Goal: Task Accomplishment & Management: Manage account settings

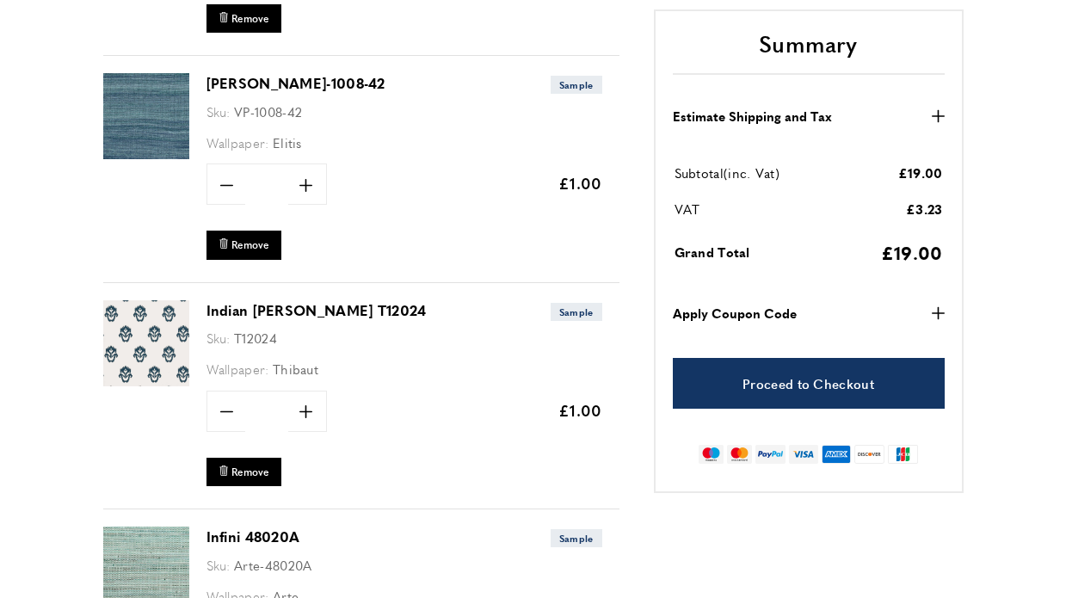
scroll to position [525, 0]
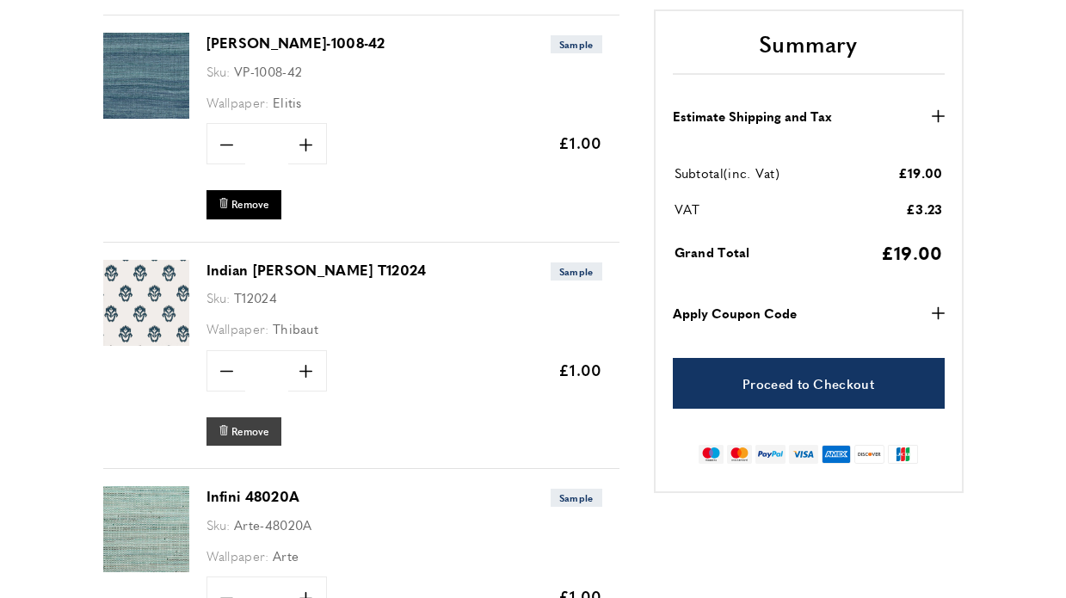
click at [253, 429] on span "Remove" at bounding box center [250, 431] width 38 height 15
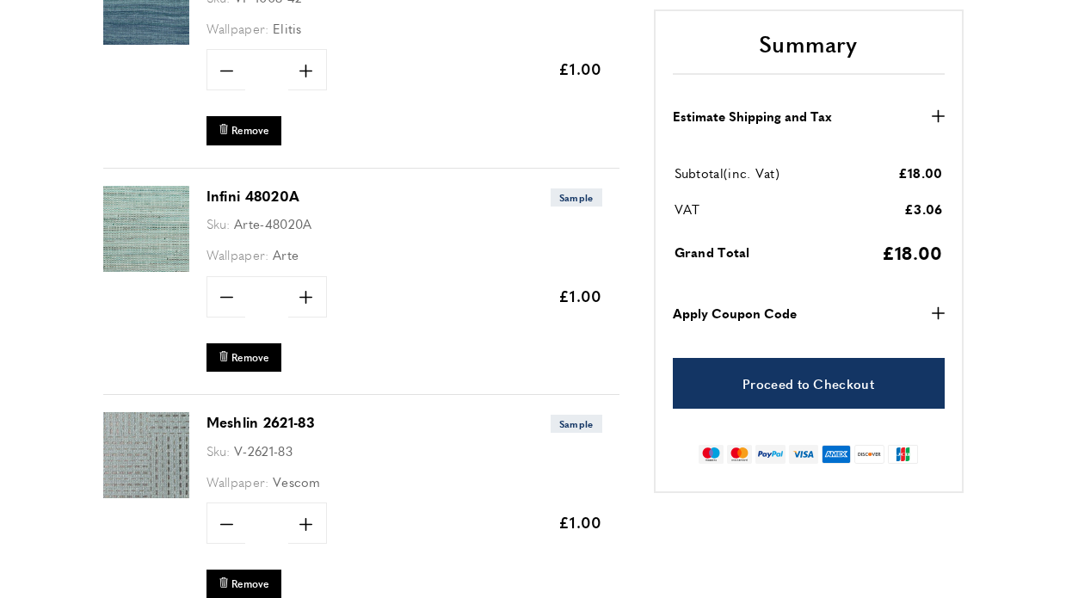
scroll to position [628, 0]
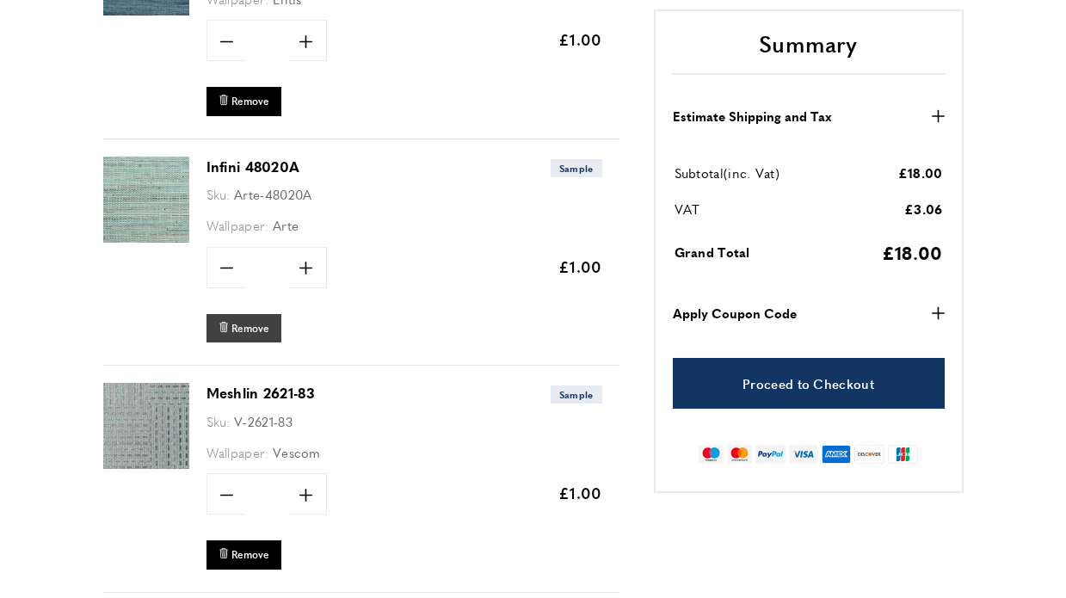
click at [260, 316] on button "bin Remove" at bounding box center [243, 328] width 75 height 28
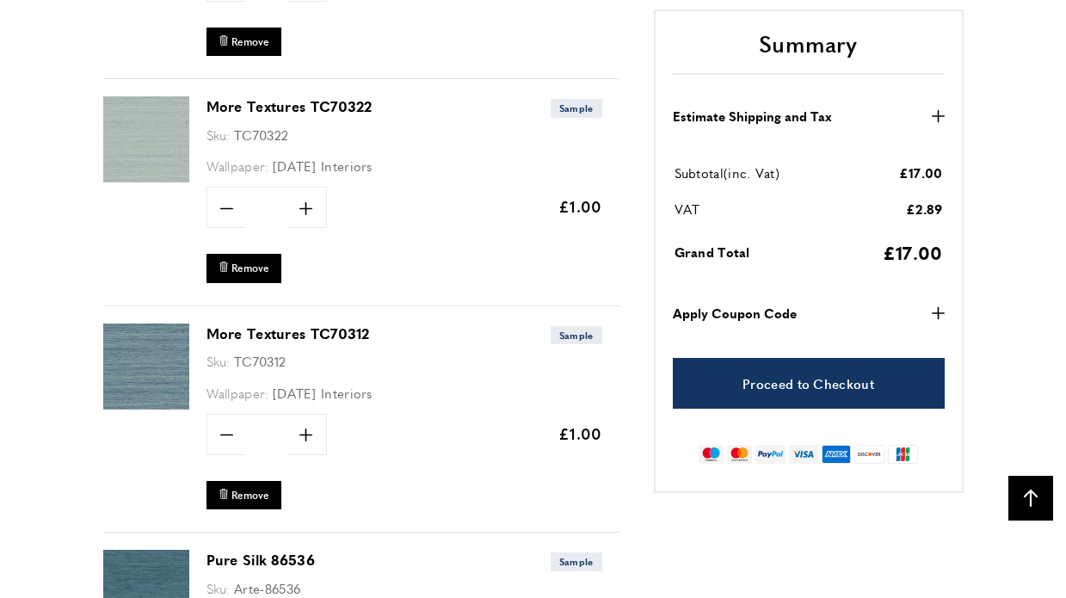
scroll to position [0, 484]
click at [236, 267] on span "Remove" at bounding box center [250, 268] width 38 height 15
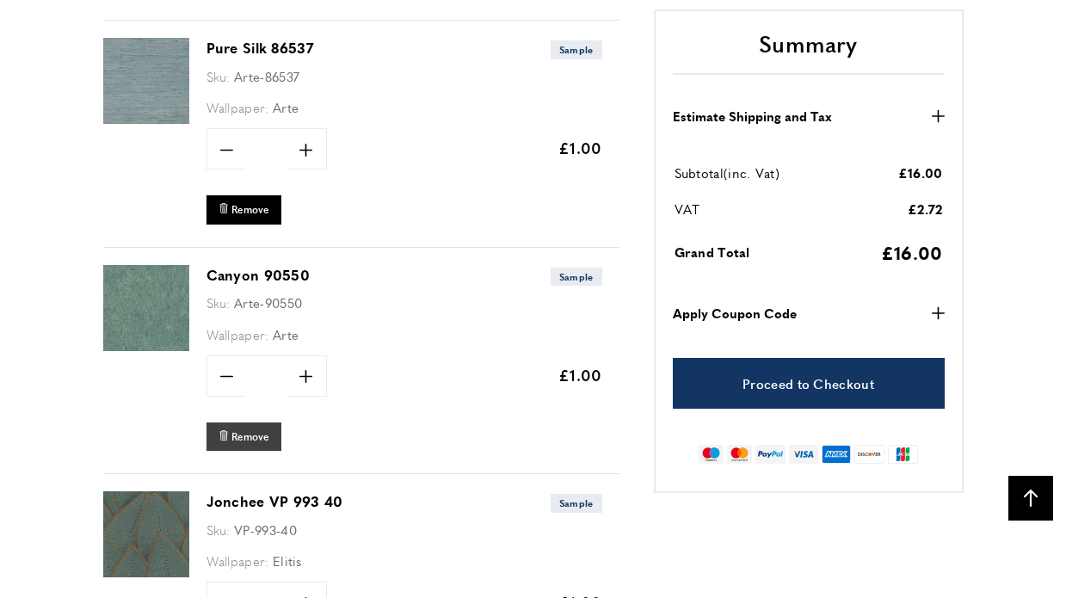
scroll to position [0, 242]
click at [251, 429] on span "Remove" at bounding box center [250, 436] width 38 height 15
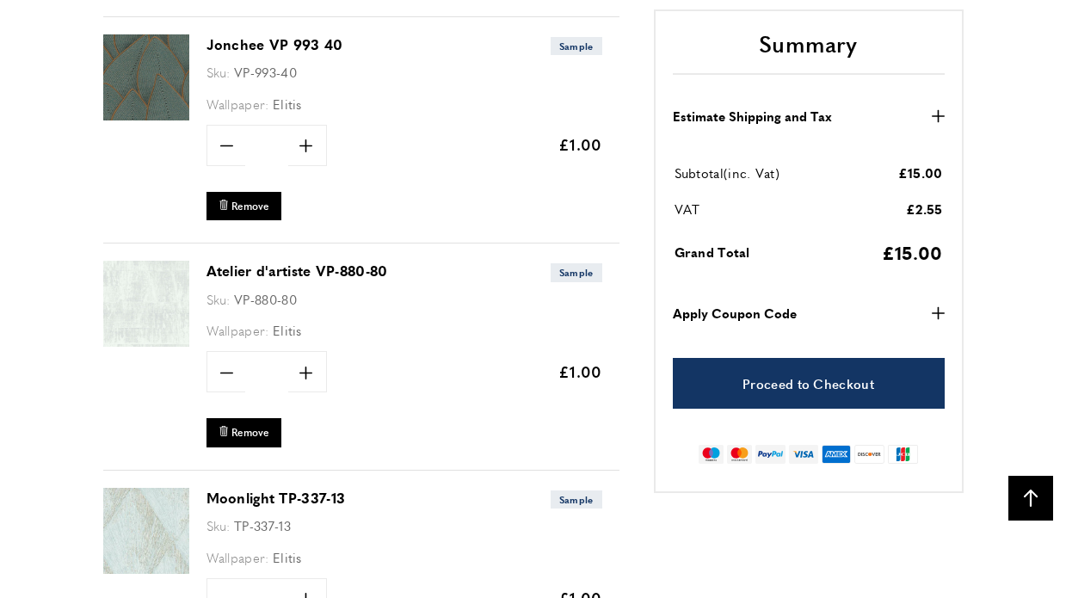
scroll to position [0, 920]
click at [366, 261] on link "Atelier d'artiste VP-880-80" at bounding box center [296, 271] width 181 height 20
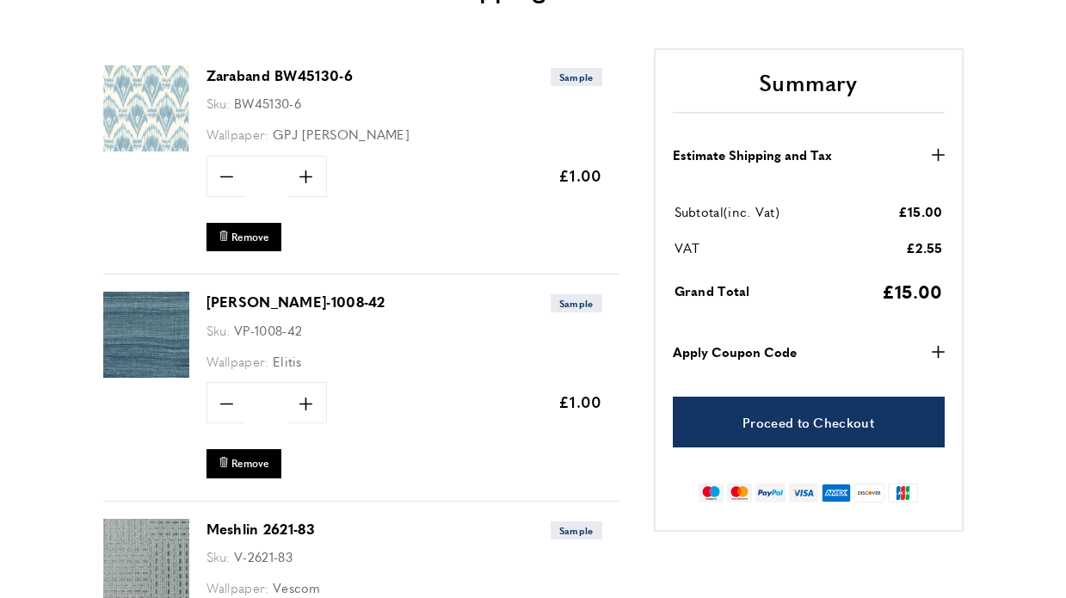
scroll to position [286, 0]
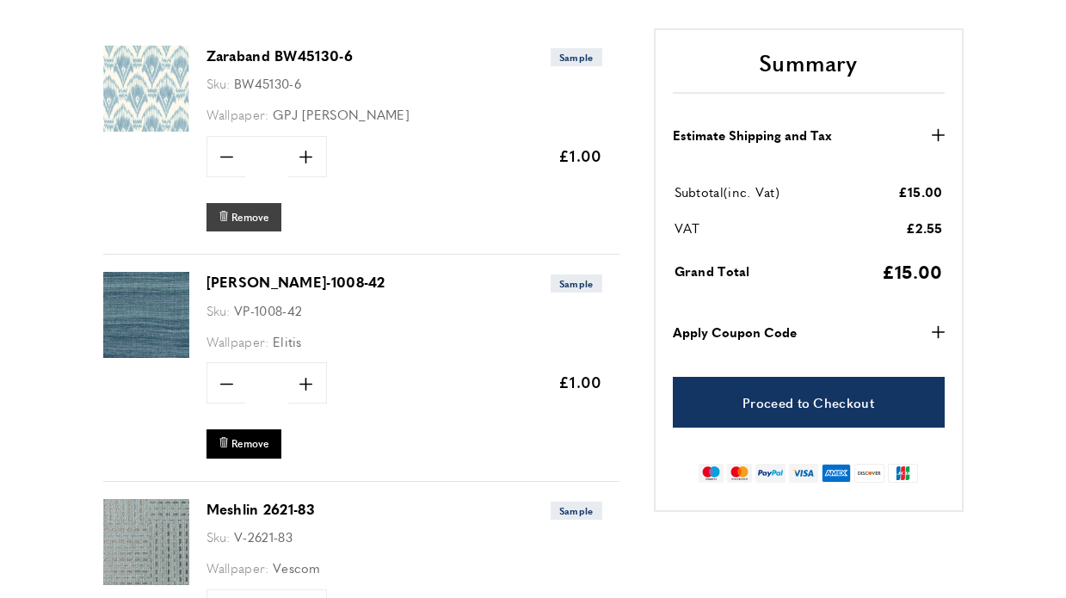
click at [229, 211] on span "bin Remove" at bounding box center [243, 217] width 51 height 13
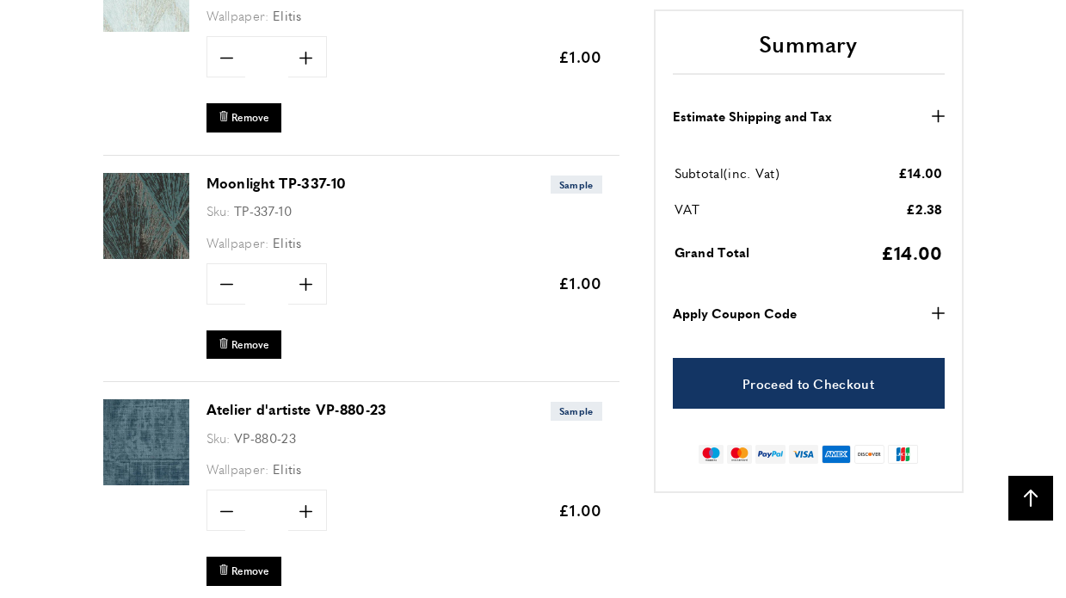
scroll to position [2443, 0]
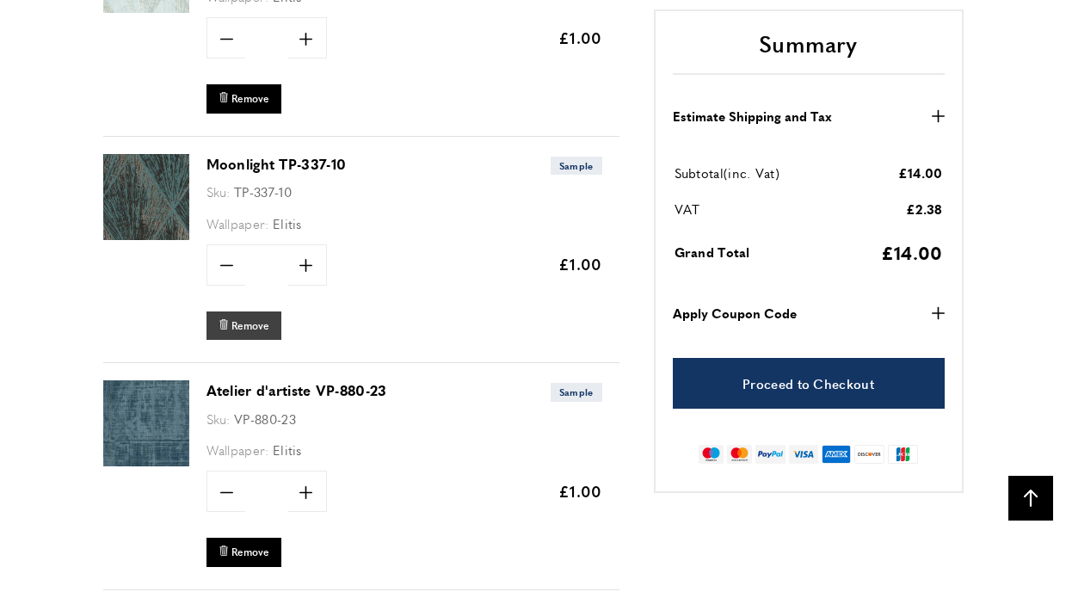
click at [255, 322] on span "Remove" at bounding box center [250, 325] width 38 height 15
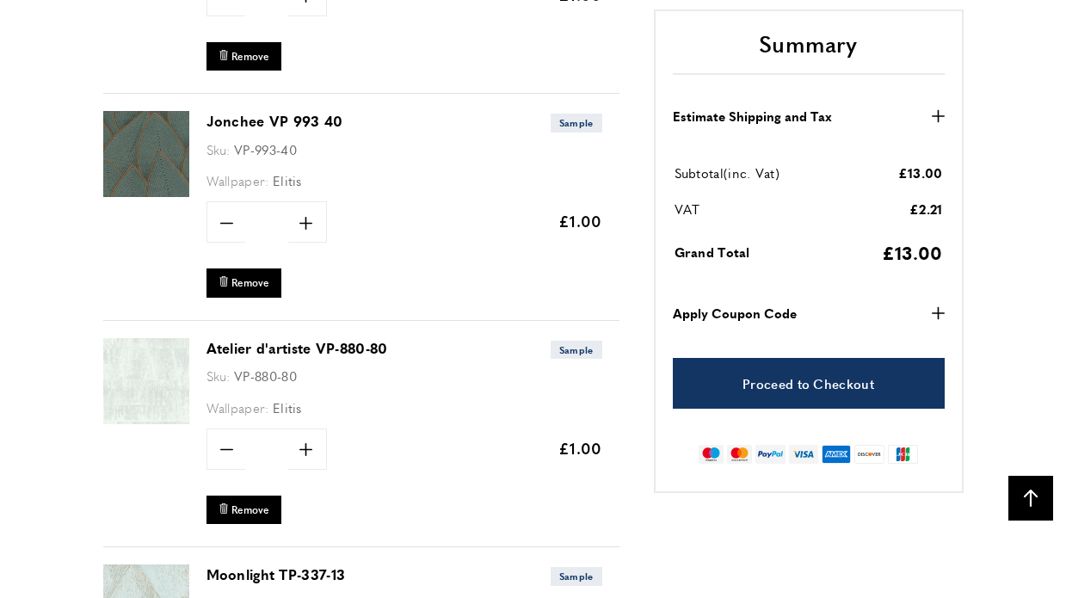
scroll to position [1792, 0]
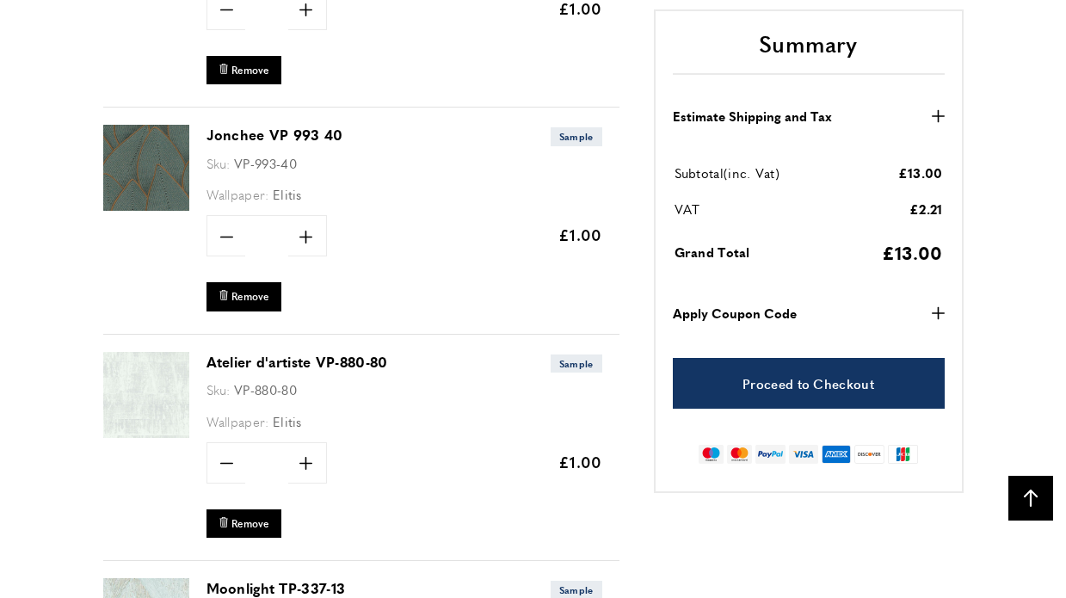
click at [311, 128] on link "Jonchee VP 993 40" at bounding box center [274, 135] width 137 height 20
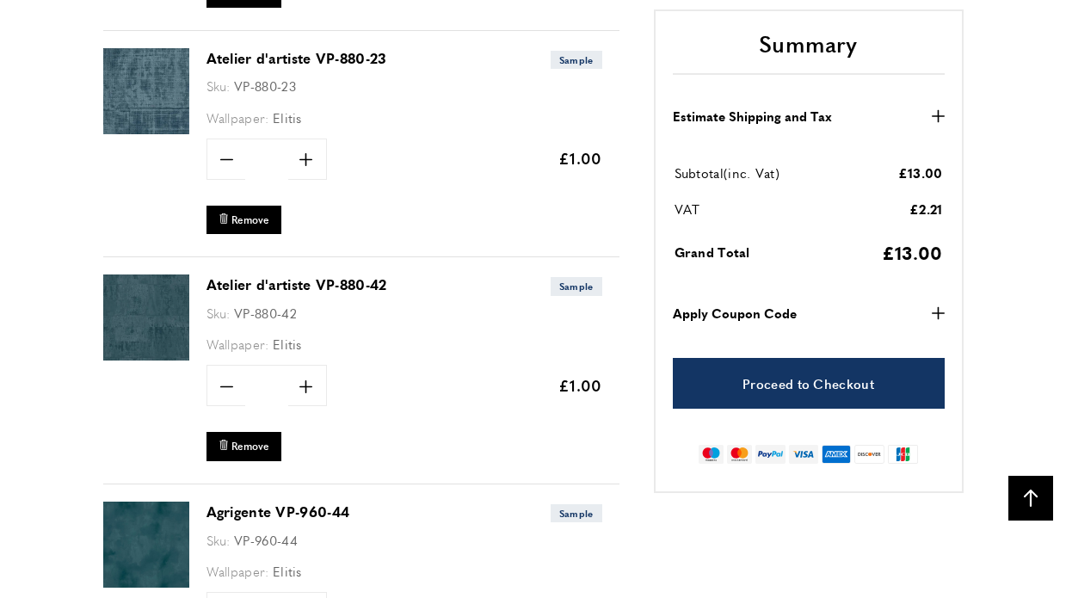
scroll to position [2594, 0]
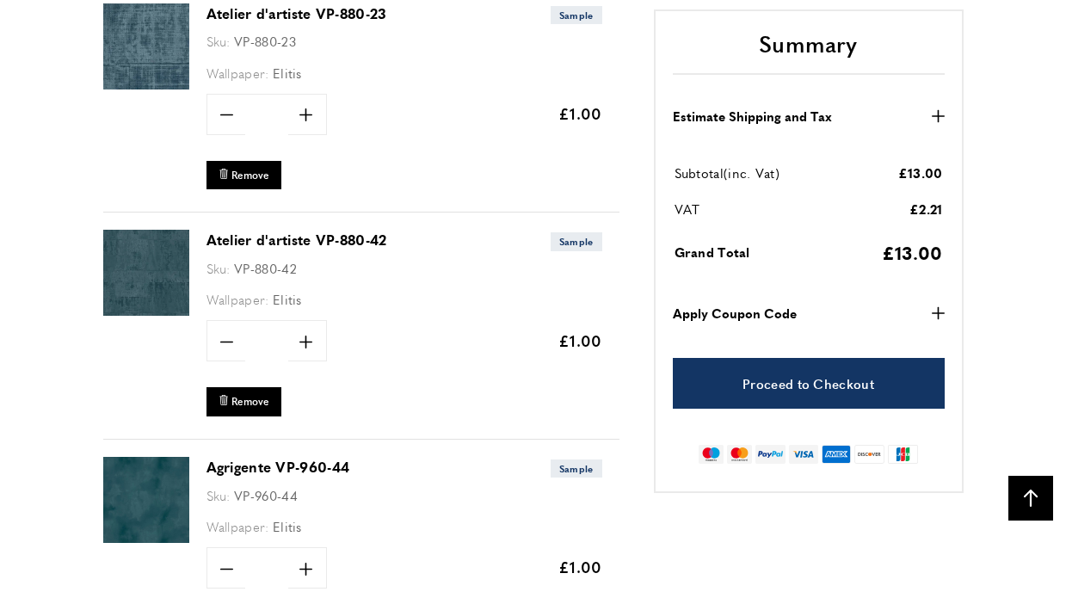
click at [286, 457] on link "Agrigente VP-960-44" at bounding box center [278, 467] width 144 height 20
